Goal: Obtain resource: Download file/media

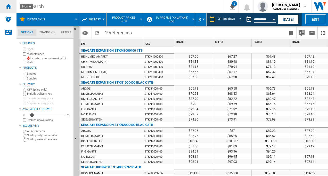
click at [7, 3] on ng-md-icon "Home" at bounding box center [8, 6] width 6 height 6
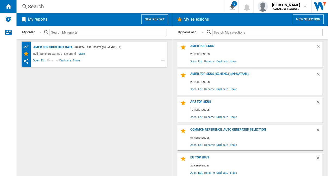
click at [202, 172] on span "Edit" at bounding box center [200, 172] width 6 height 7
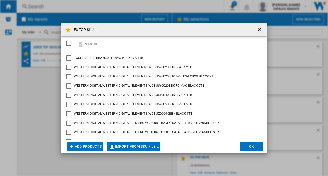
scroll to position [159, 0]
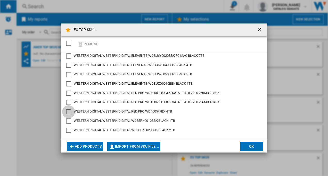
click at [70, 110] on div "WESTERN DIGITAL RED PRO WD4005FFBX 4TB" at bounding box center [68, 111] width 5 height 5
click at [87, 44] on button "Remove" at bounding box center [88, 44] width 24 height 12
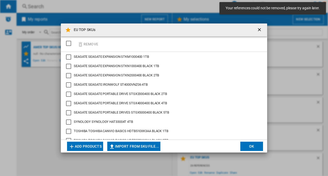
click at [92, 147] on button "Add products" at bounding box center [85, 146] width 36 height 9
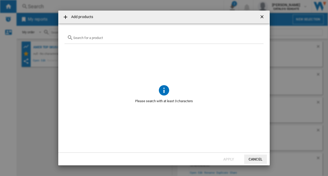
click at [97, 41] on div at bounding box center [164, 38] width 199 height 12
click at [98, 38] on input "text" at bounding box center [167, 38] width 188 height 4
paste input "WD40EFPX"
click at [97, 38] on input "WD40EFPX" at bounding box center [164, 38] width 182 height 4
paste input "WD40EFPX"
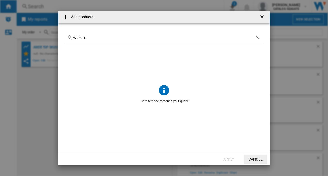
type input "WD40E"
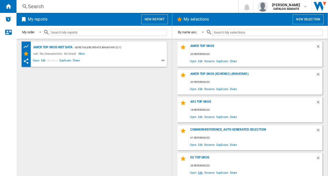
click at [199, 172] on span "Edit" at bounding box center [200, 172] width 6 height 7
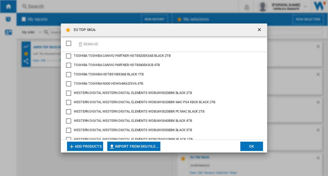
scroll to position [159, 0]
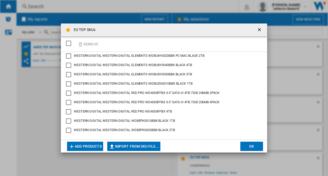
click at [68, 111] on div "WESTERN DIGITAL RED PRO WD4005FFBX 4TB" at bounding box center [68, 111] width 5 height 5
click at [85, 42] on button "Remove" at bounding box center [88, 44] width 24 height 12
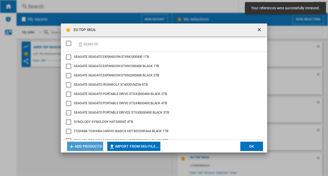
click at [85, 144] on button "Add products" at bounding box center [85, 146] width 36 height 9
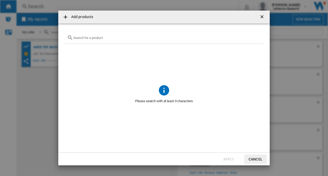
click at [115, 36] on input "text" at bounding box center [167, 38] width 188 height 4
paste input "WD40EFPX"
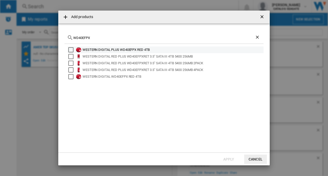
type input "WD40EFPX"
click at [70, 49] on div "Select" at bounding box center [70, 49] width 5 height 5
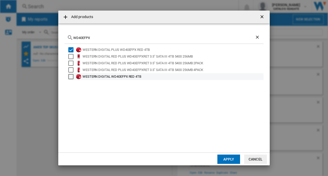
click at [74, 77] on md-checkbox "Select" at bounding box center [72, 76] width 8 height 5
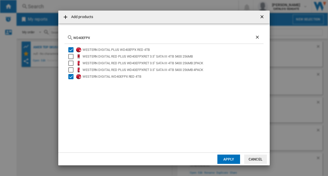
click at [232, 160] on button "Apply" at bounding box center [229, 159] width 23 height 9
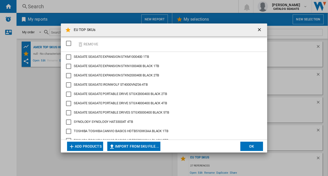
click at [91, 145] on button "Add products" at bounding box center [85, 146] width 36 height 9
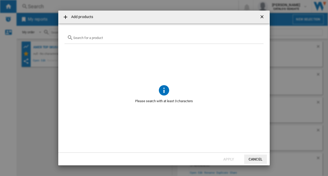
click at [90, 38] on input "{{getI18NText('SELECTIONS.EDITION_POPUP.OPEN_PRODUCTS_POPUP')}} {{::getI18NText…" at bounding box center [167, 38] width 188 height 4
paste input "WD40EFPX"
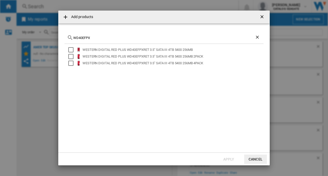
type input "WD40EFPX"
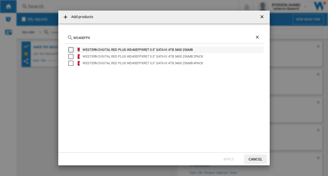
click at [70, 48] on div "Select" at bounding box center [70, 49] width 5 height 5
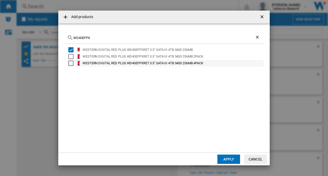
click at [70, 57] on div "Select" at bounding box center [70, 56] width 5 height 5
click at [70, 65] on div "Select" at bounding box center [70, 63] width 5 height 5
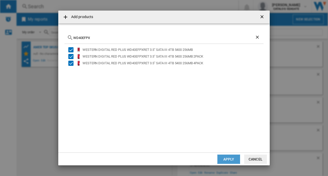
click at [229, 161] on button "Apply" at bounding box center [229, 159] width 23 height 9
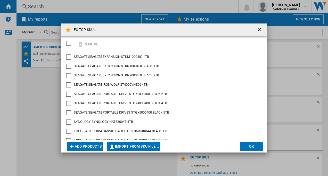
click at [255, 146] on button "OK" at bounding box center [252, 146] width 23 height 9
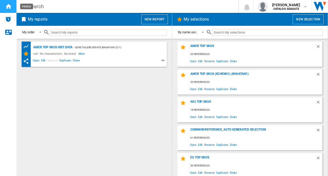
click at [8, 8] on ng-md-icon "Home" at bounding box center [8, 6] width 6 height 6
click at [59, 46] on div "AMER TOP SKUs HIST DATA" at bounding box center [52, 47] width 41 height 6
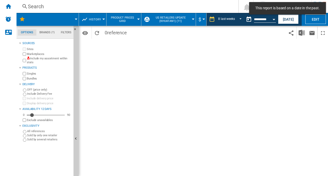
click at [49, 23] on span at bounding box center [56, 19] width 42 height 13
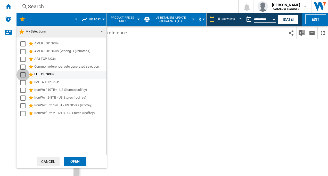
click at [21, 75] on div "Select" at bounding box center [22, 74] width 5 height 5
click at [72, 162] on div "Open" at bounding box center [75, 162] width 23 height 10
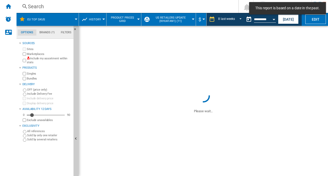
click at [190, 20] on button "US retailers Update (khuatan1) (11)" at bounding box center [172, 19] width 43 height 13
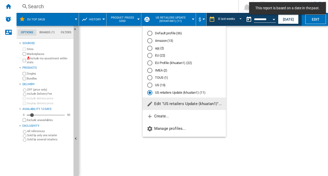
click at [150, 63] on div "EU Profile (khuatan1) (22)" at bounding box center [149, 62] width 5 height 5
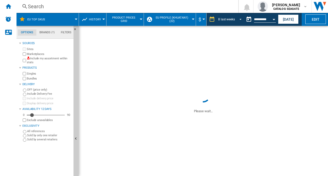
click at [239, 21] on span "REPORTS.WIZARD.STEPS.REPORT.STEPS.REPORT_OPTIONS.PERIOD: 8 last weeks" at bounding box center [239, 19] width 6 height 5
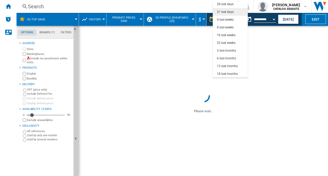
click at [224, 11] on div "31 last days" at bounding box center [225, 12] width 17 height 4
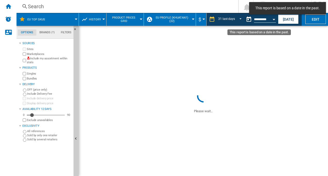
click at [274, 20] on button "Open calendar" at bounding box center [273, 18] width 9 height 9
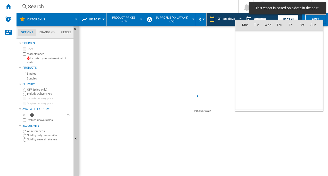
scroll to position [2462, 0]
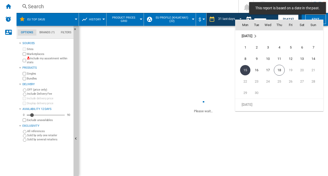
click at [257, 69] on span "16" at bounding box center [257, 70] width 10 height 10
type input "**********"
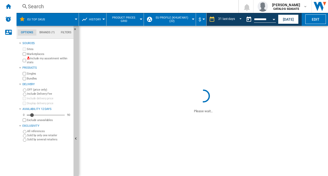
click at [235, 60] on span at bounding box center [204, 57] width 250 height 62
click at [261, 83] on span at bounding box center [204, 57] width 250 height 62
click at [270, 19] on button "Open calendar" at bounding box center [273, 18] width 9 height 9
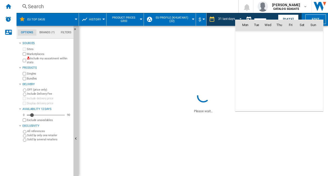
scroll to position [2462, 0]
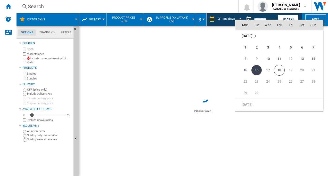
click at [249, 36] on span "[DATE]" at bounding box center [247, 36] width 11 height 4
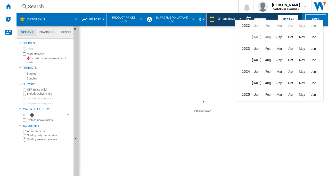
scroll to position [12, 0]
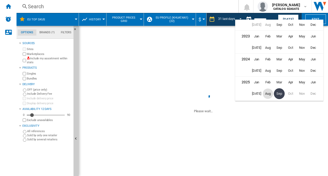
click at [268, 93] on span "Aug" at bounding box center [268, 94] width 10 height 10
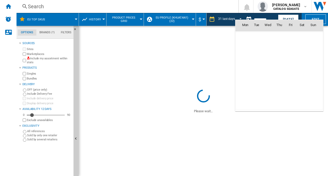
scroll to position [2394, 0]
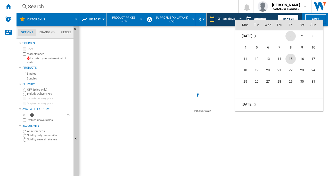
click at [291, 57] on span "15" at bounding box center [291, 59] width 10 height 10
type input "**********"
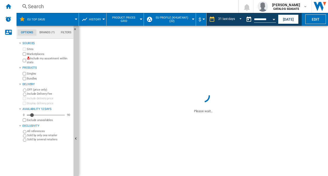
click at [152, 98] on span at bounding box center [128, 100] width 99 height 25
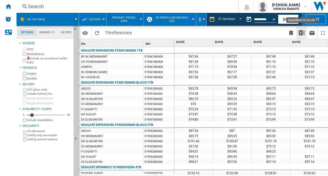
click at [302, 32] on img "Download in Excel" at bounding box center [302, 33] width 6 height 6
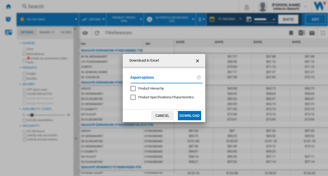
click at [132, 88] on div "Product Hierarchy" at bounding box center [133, 88] width 5 height 5
click at [188, 115] on button "Download" at bounding box center [189, 115] width 23 height 9
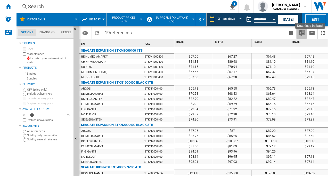
click at [302, 32] on img "Download in Excel" at bounding box center [302, 33] width 6 height 6
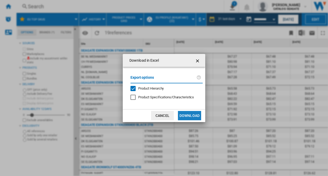
click at [185, 114] on button "Download" at bounding box center [189, 115] width 23 height 9
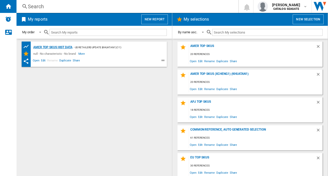
click at [51, 47] on div "AMER TOP SKUs HIST DATA" at bounding box center [52, 47] width 41 height 6
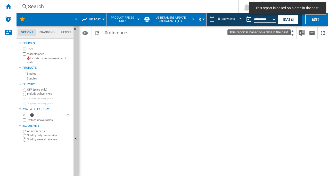
click at [273, 19] on div "Open calendar" at bounding box center [274, 19] width 3 height 1
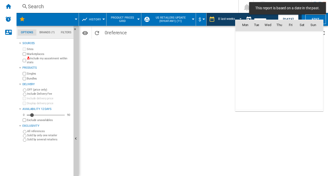
scroll to position [2462, 0]
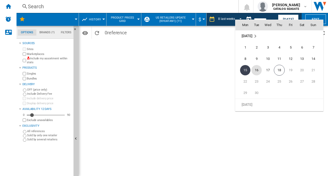
click at [258, 69] on span "16" at bounding box center [257, 70] width 10 height 10
type input "**********"
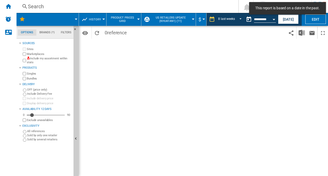
click at [75, 18] on span at bounding box center [56, 19] width 42 height 13
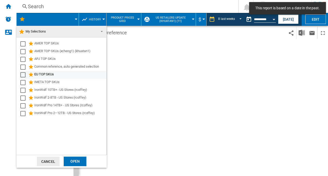
drag, startPoint x: 24, startPoint y: 74, endPoint x: 27, endPoint y: 77, distance: 4.4
click at [24, 74] on div "Select" at bounding box center [22, 74] width 5 height 5
click at [77, 161] on div "Open" at bounding box center [75, 162] width 23 height 10
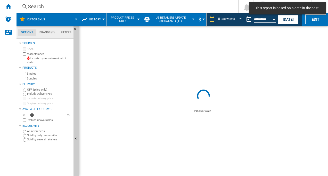
click at [192, 19] on div at bounding box center [193, 19] width 3 height 1
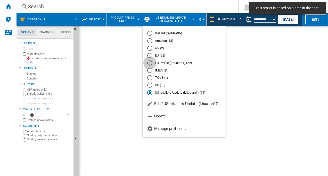
click at [149, 64] on div "EU Profile (khuatan1) (22)" at bounding box center [149, 62] width 5 height 5
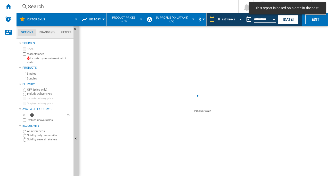
click at [241, 18] on span "REPORTS.WIZARD.STEPS.REPORT.STEPS.REPORT_OPTIONS.PERIOD: 8 last weeks" at bounding box center [239, 19] width 6 height 5
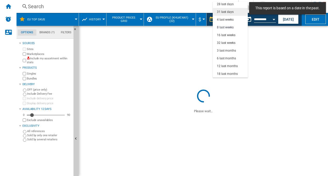
click at [229, 10] on div "31 last days" at bounding box center [225, 12] width 17 height 4
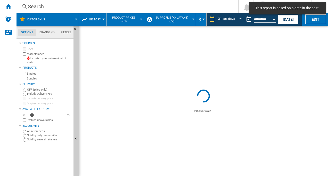
click at [252, 57] on span at bounding box center [204, 57] width 250 height 62
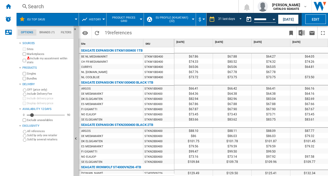
click at [244, 35] on span at bounding box center [248, 33] width 76 height 12
click at [300, 31] on img "Download in Excel" at bounding box center [302, 33] width 6 height 6
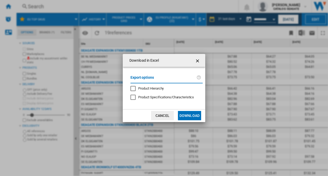
click at [133, 90] on div "Product Hierarchy" at bounding box center [133, 88] width 5 height 5
click at [187, 115] on button "Download" at bounding box center [189, 115] width 23 height 9
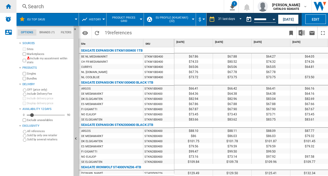
click at [8, 6] on ng-md-icon "Home" at bounding box center [8, 6] width 6 height 6
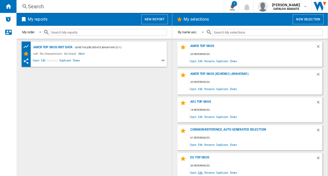
click at [200, 172] on span "Edit" at bounding box center [200, 172] width 6 height 7
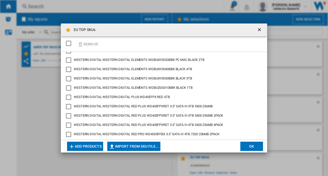
scroll to position [181, 0]
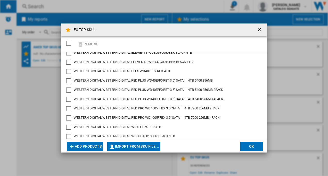
click at [259, 30] on ng-md-icon "getI18NText('BUTTONS.CLOSE_DIALOG')" at bounding box center [260, 30] width 6 height 6
